Goal: Manage account settings

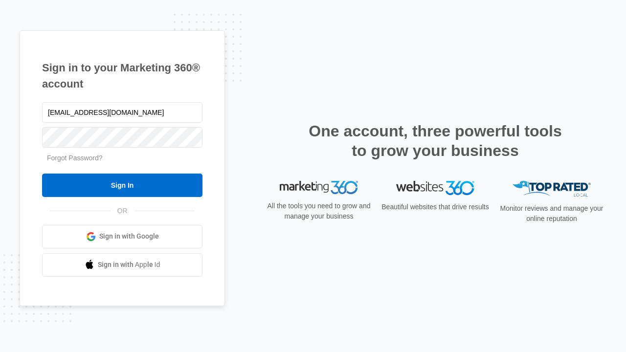
type input "dankie614@gmail.com"
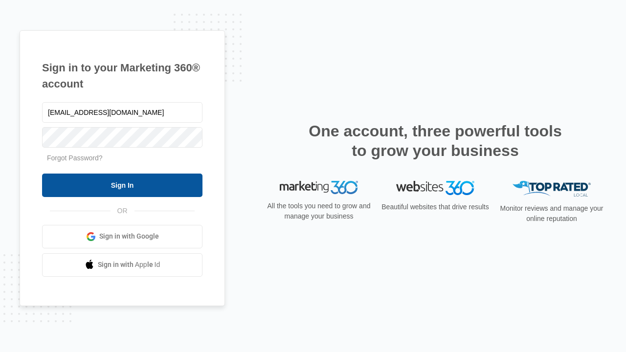
click at [122, 185] on input "Sign In" at bounding box center [122, 185] width 161 height 23
